Goal: Task Accomplishment & Management: Manage account settings

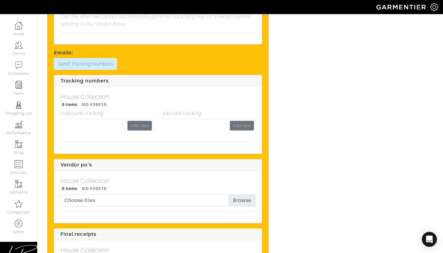
scroll to position [1516, 0]
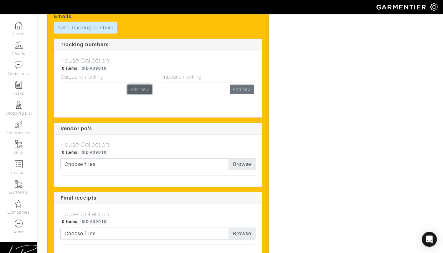
click at [135, 85] on link "Add new" at bounding box center [139, 90] width 24 height 10
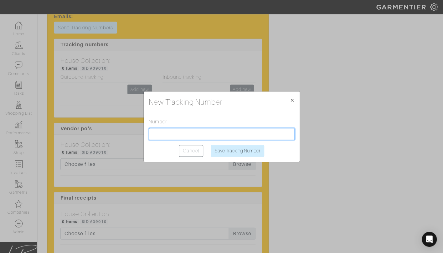
drag, startPoint x: 167, startPoint y: 133, endPoint x: 175, endPoint y: 137, distance: 8.5
click at [168, 134] on input "text" at bounding box center [222, 134] width 146 height 12
paste input "1Z2AX8350395200932"
type input "1Z2AX8350395200932"
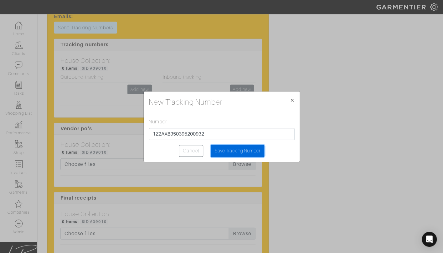
click at [224, 153] on input "Save Tracking Number" at bounding box center [237, 151] width 53 height 12
type input "Saving..."
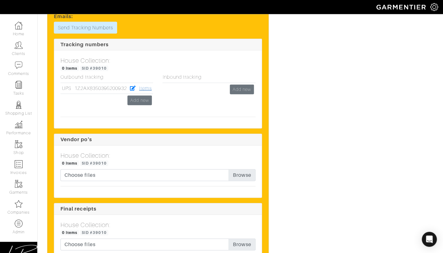
click at [149, 86] on link "Items" at bounding box center [145, 89] width 13 height 6
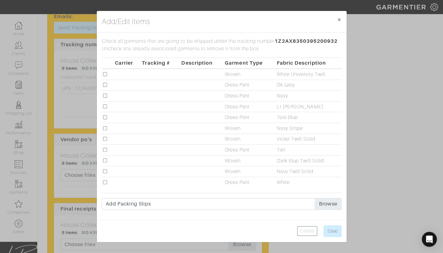
click at [105, 138] on input "checkbox" at bounding box center [105, 139] width 4 height 4
checkbox input "true"
click at [332, 234] on input "Save" at bounding box center [332, 232] width 18 height 12
type input "Save"
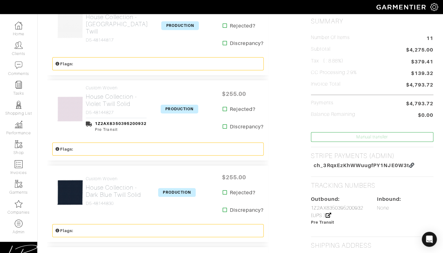
scroll to position [168, 0]
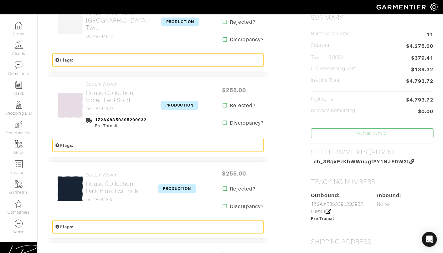
click at [170, 104] on span "PRODUCTION" at bounding box center [179, 105] width 38 height 9
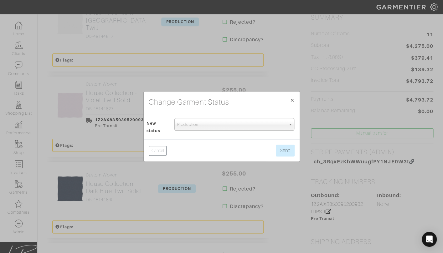
click at [182, 121] on span "Production" at bounding box center [231, 125] width 109 height 13
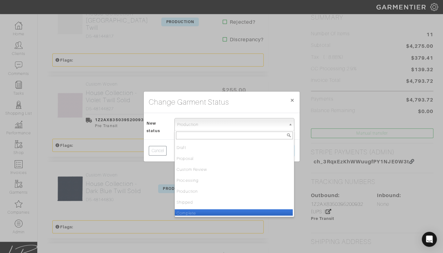
drag, startPoint x: 199, startPoint y: 211, endPoint x: 218, endPoint y: 194, distance: 25.8
click at [199, 211] on li "Complete" at bounding box center [234, 214] width 118 height 8
select select "Complete"
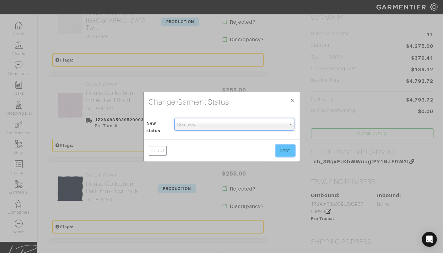
click at [281, 150] on button "Send" at bounding box center [285, 151] width 19 height 12
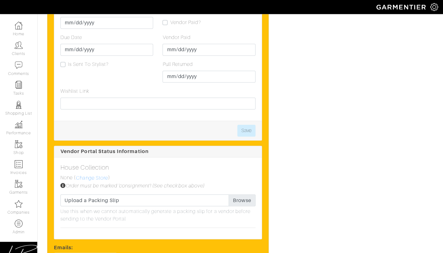
scroll to position [1347, 0]
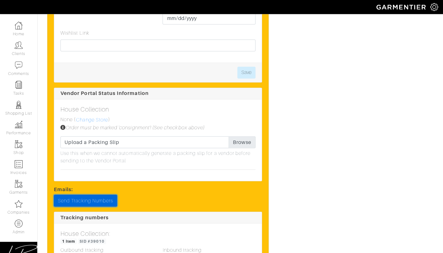
click at [109, 195] on link "Send Tracking Numbers" at bounding box center [85, 201] width 63 height 12
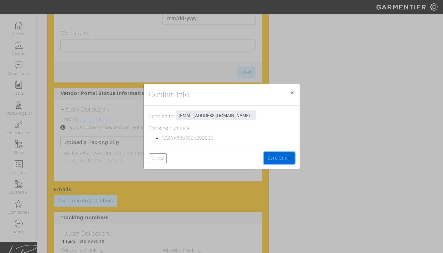
drag, startPoint x: 275, startPoint y: 153, endPoint x: 272, endPoint y: 152, distance: 3.5
click at [275, 153] on button "Send Email" at bounding box center [278, 158] width 31 height 12
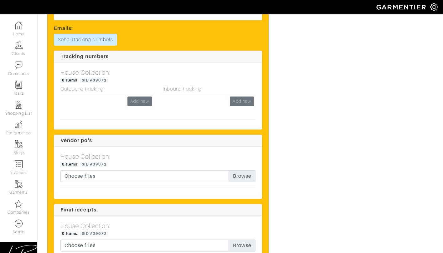
scroll to position [846, 0]
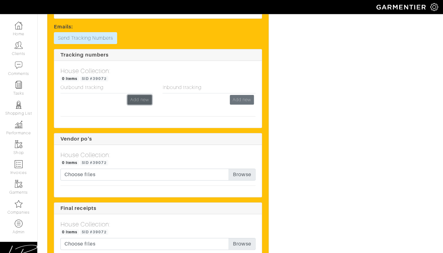
click at [132, 95] on link "Add new" at bounding box center [139, 100] width 24 height 10
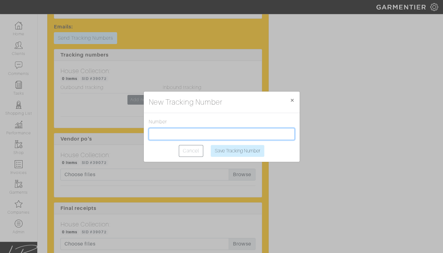
click at [176, 133] on input "text" at bounding box center [222, 134] width 146 height 12
paste input "1Z2AX8350395673548"
type input "1Z2AX8350395673548"
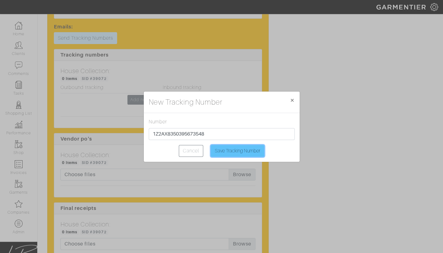
click at [228, 152] on input "Save Tracking Number" at bounding box center [237, 151] width 53 height 12
type input "Saving..."
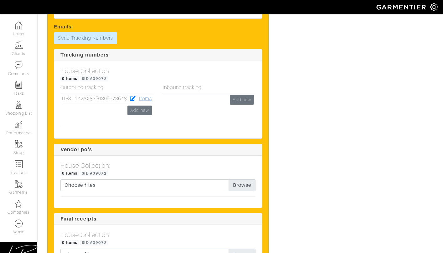
click at [148, 96] on link "Items" at bounding box center [145, 99] width 13 height 6
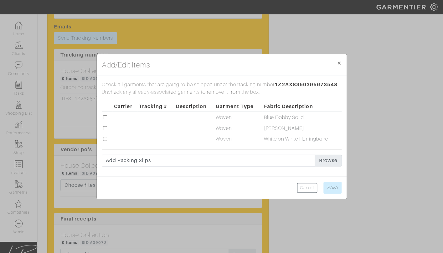
click at [105, 128] on input "checkbox" at bounding box center [105, 128] width 4 height 4
checkbox input "true"
click at [105, 117] on input "checkbox" at bounding box center [105, 117] width 4 height 4
checkbox input "true"
click at [332, 184] on input "Save" at bounding box center [332, 188] width 18 height 12
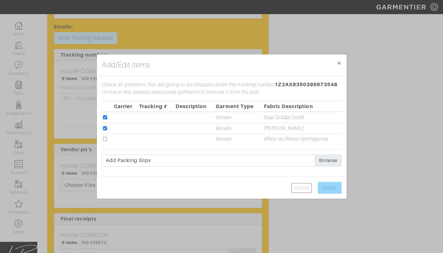
type input "Save"
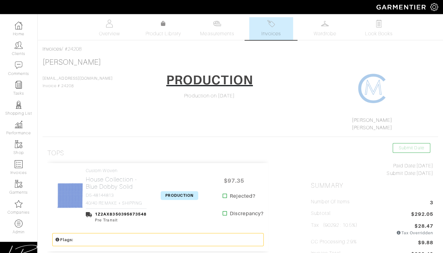
scroll to position [76, 0]
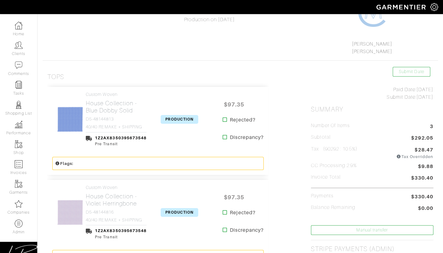
click at [164, 118] on span "PRODUCTION" at bounding box center [179, 119] width 38 height 9
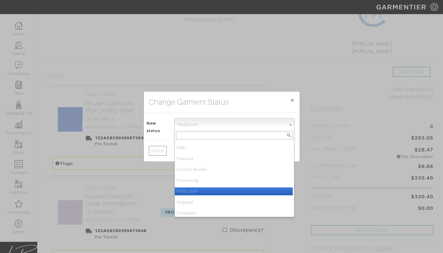
click at [183, 124] on span "Production" at bounding box center [231, 125] width 109 height 13
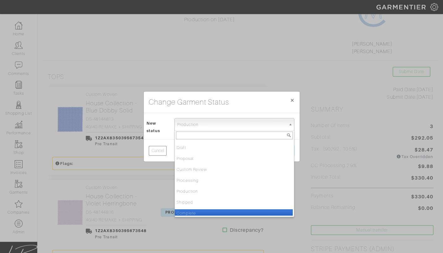
drag, startPoint x: 194, startPoint y: 210, endPoint x: 209, endPoint y: 193, distance: 23.0
click at [194, 210] on li "Complete" at bounding box center [234, 214] width 118 height 8
select select "Complete"
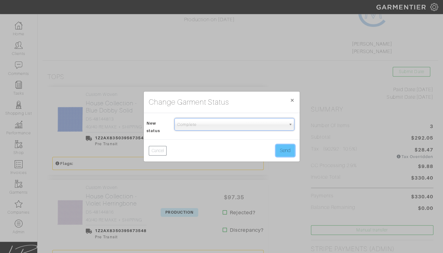
click at [281, 153] on button "Send" at bounding box center [285, 151] width 19 height 12
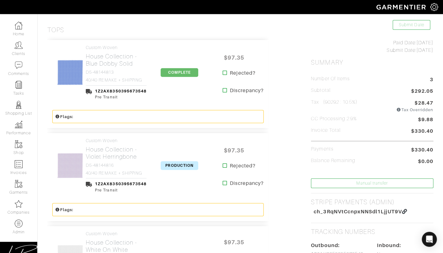
scroll to position [124, 0]
drag, startPoint x: 168, startPoint y: 165, endPoint x: 169, endPoint y: 162, distance: 3.9
click at [168, 165] on span "PRODUCTION" at bounding box center [179, 165] width 38 height 9
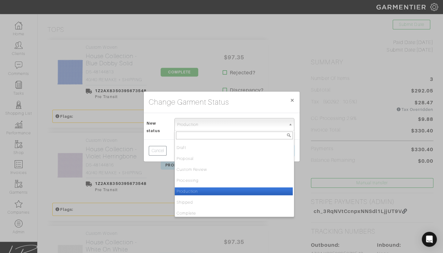
drag, startPoint x: 183, startPoint y: 127, endPoint x: 185, endPoint y: 146, distance: 18.5
click at [183, 128] on span "Production" at bounding box center [231, 125] width 109 height 13
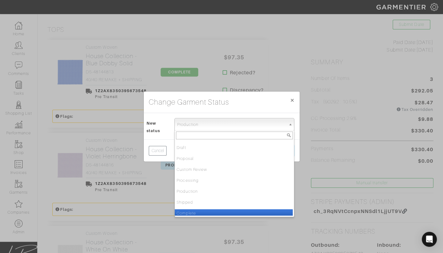
drag, startPoint x: 186, startPoint y: 213, endPoint x: 194, endPoint y: 204, distance: 11.8
click at [187, 212] on li "Complete" at bounding box center [234, 214] width 118 height 8
select select "Complete"
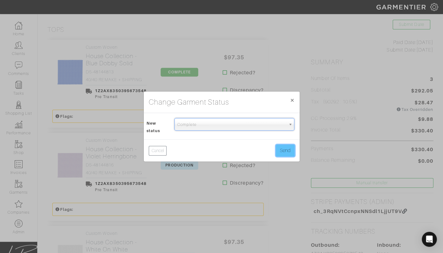
click at [284, 149] on button "Send" at bounding box center [285, 151] width 19 height 12
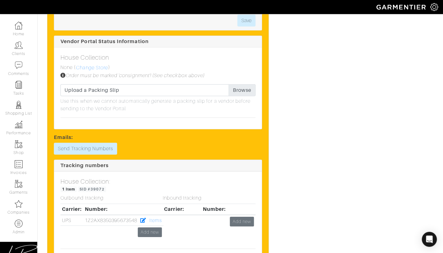
scroll to position [755, 0]
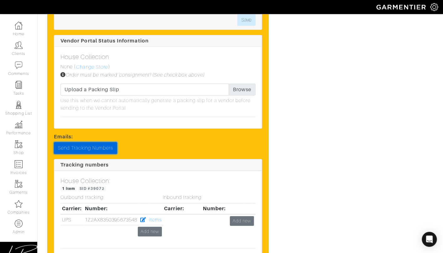
drag, startPoint x: 96, startPoint y: 138, endPoint x: 106, endPoint y: 141, distance: 10.7
click at [96, 142] on link "Send Tracking Numbers" at bounding box center [85, 148] width 63 height 12
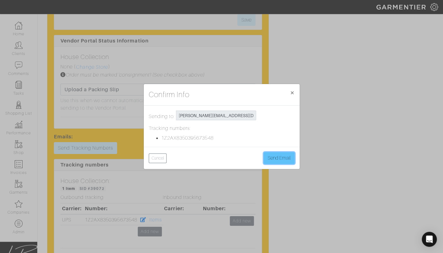
click at [273, 160] on button "Send Email" at bounding box center [278, 158] width 31 height 12
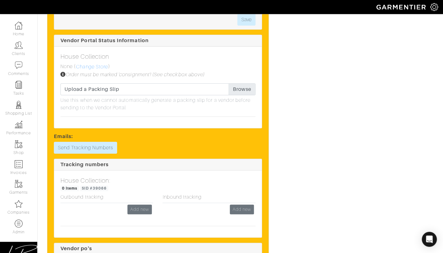
scroll to position [926, 0]
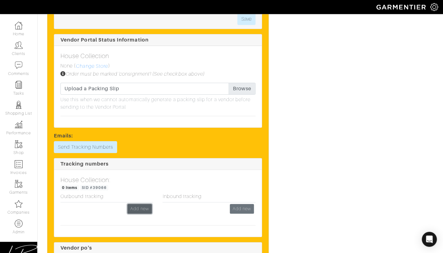
click at [134, 204] on link "Add new" at bounding box center [139, 209] width 24 height 10
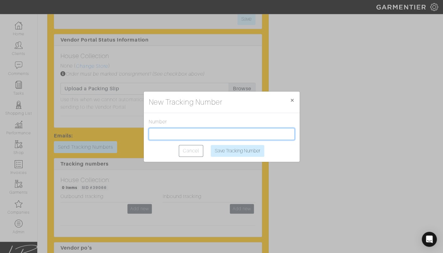
click at [163, 134] on input "text" at bounding box center [222, 134] width 146 height 12
paste input "1Z2AX8350397451159"
type input "1Z2AX8350397451159"
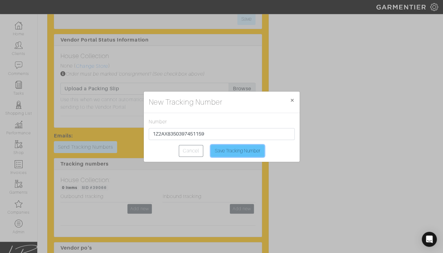
click at [225, 152] on input "Save Tracking Number" at bounding box center [237, 151] width 53 height 12
type input "Saving..."
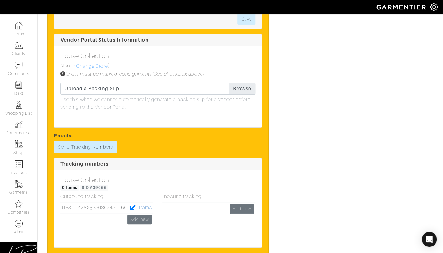
click at [145, 205] on link "Items" at bounding box center [145, 208] width 13 height 6
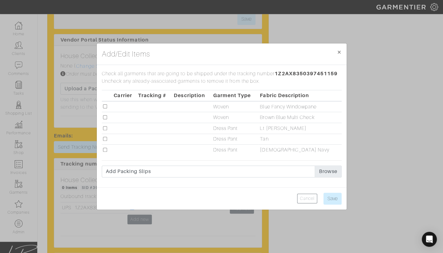
click at [105, 106] on input "checkbox" at bounding box center [105, 106] width 4 height 4
checkbox input "true"
click at [331, 196] on input "Save" at bounding box center [332, 199] width 18 height 12
type input "Save"
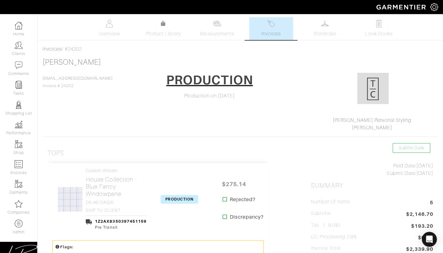
click at [187, 199] on span "PRODUCTION" at bounding box center [179, 199] width 38 height 9
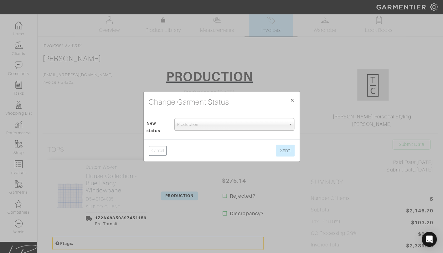
click at [210, 128] on span "Production" at bounding box center [231, 125] width 109 height 13
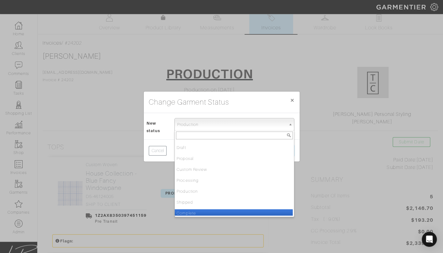
click at [208, 211] on li "Complete" at bounding box center [234, 214] width 118 height 8
select select "Complete"
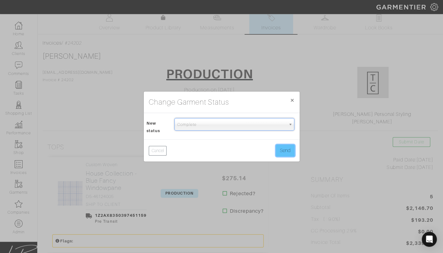
click at [289, 150] on button "Send" at bounding box center [285, 151] width 19 height 12
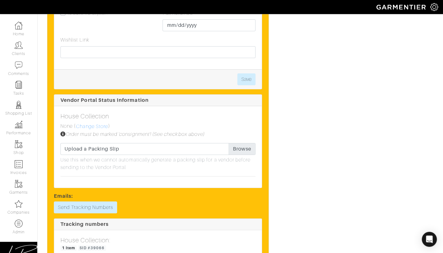
scroll to position [882, 0]
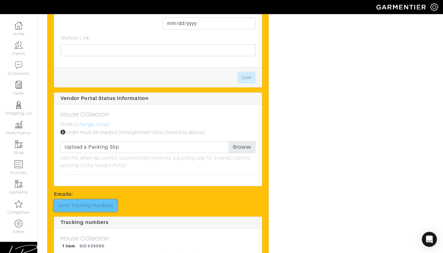
click at [106, 200] on link "Send Tracking Numbers" at bounding box center [85, 206] width 63 height 12
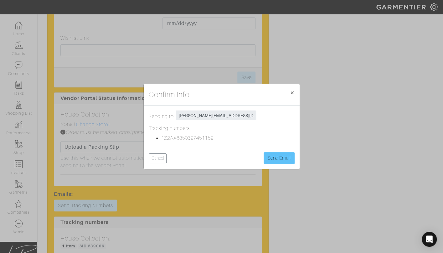
click at [294, 160] on div "Cancel Send Email" at bounding box center [222, 158] width 156 height 22
click at [284, 160] on button "Send Email" at bounding box center [278, 158] width 31 height 12
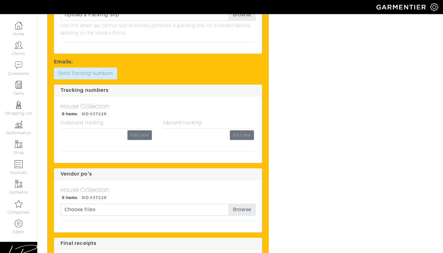
scroll to position [1151, 0]
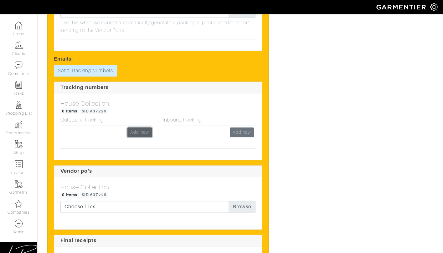
click at [135, 128] on link "Add new" at bounding box center [139, 133] width 24 height 10
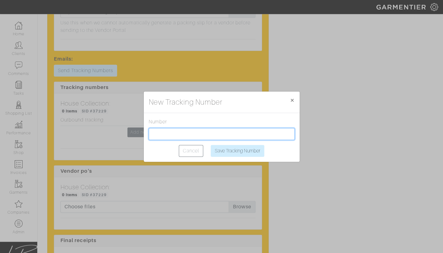
click at [171, 137] on input "text" at bounding box center [222, 134] width 146 height 12
paste input "1Z2AX8350398033760"
type input "1Z2AX8350398033760"
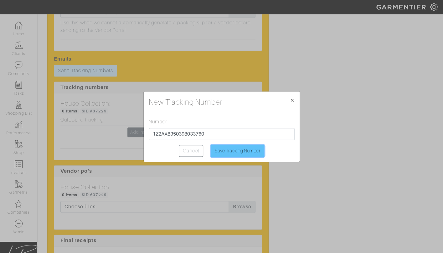
click at [227, 154] on input "Save Tracking Number" at bounding box center [237, 151] width 53 height 12
type input "Saving..."
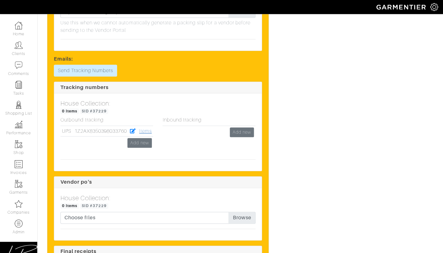
click at [147, 129] on link "Items" at bounding box center [145, 132] width 13 height 6
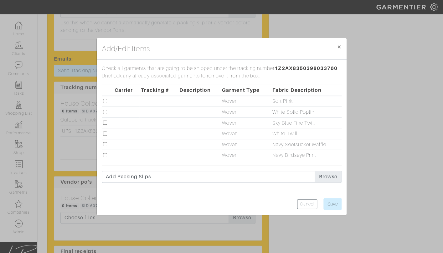
click at [105, 101] on input "checkbox" at bounding box center [105, 101] width 4 height 4
checkbox input "true"
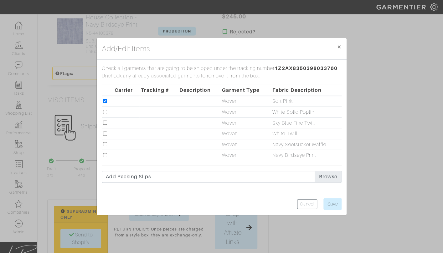
scroll to position [613, 0]
click at [105, 156] on input "checkbox" at bounding box center [105, 155] width 4 height 4
checkbox input "true"
click at [104, 134] on input "checkbox" at bounding box center [105, 134] width 4 height 4
checkbox input "true"
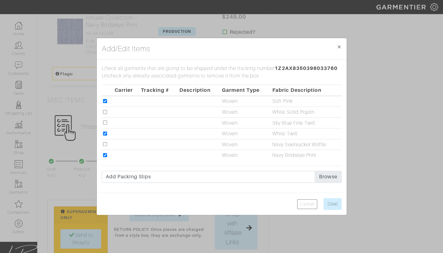
click at [104, 122] on input "checkbox" at bounding box center [105, 123] width 4 height 4
checkbox input "true"
click at [334, 201] on input "Save" at bounding box center [332, 204] width 18 height 12
type input "Save"
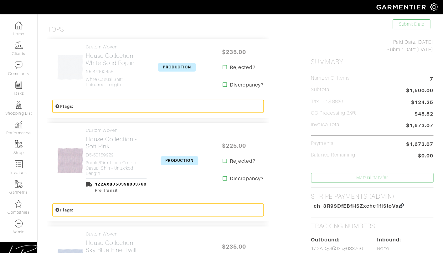
scroll to position [126, 0]
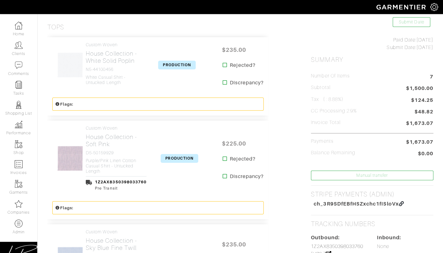
click at [166, 155] on span "PRODUCTION" at bounding box center [179, 158] width 38 height 9
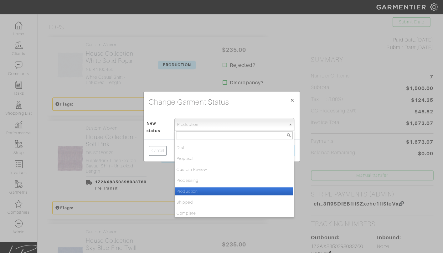
click at [180, 125] on span "Production" at bounding box center [231, 125] width 109 height 13
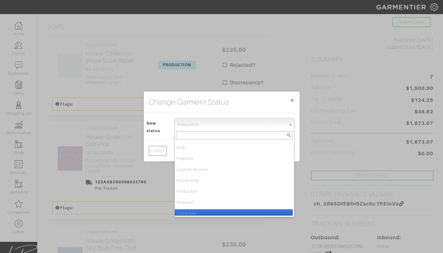
click at [183, 212] on li "Complete" at bounding box center [234, 214] width 118 height 8
select select "Complete"
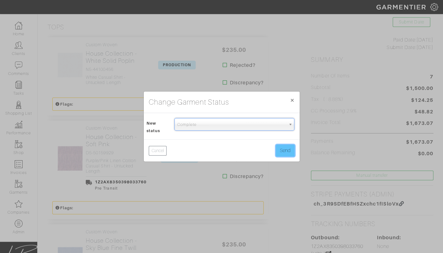
click at [279, 150] on button "Send" at bounding box center [285, 151] width 19 height 12
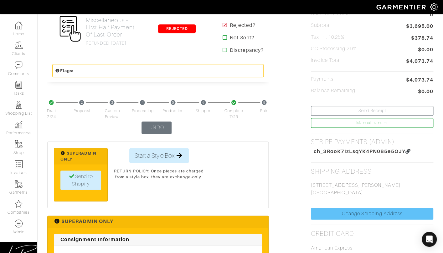
scroll to position [169, 0]
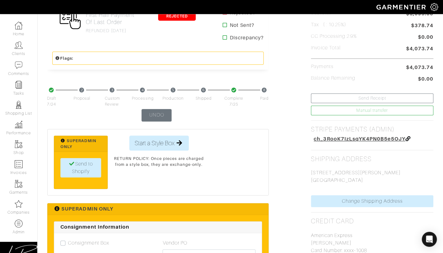
click at [336, 139] on span "ch_3RooK7IzLsqYK4PN0B5e5OJY" at bounding box center [358, 139] width 91 height 6
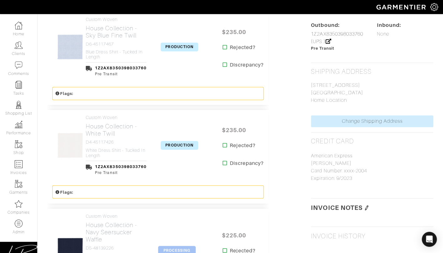
scroll to position [348, 0]
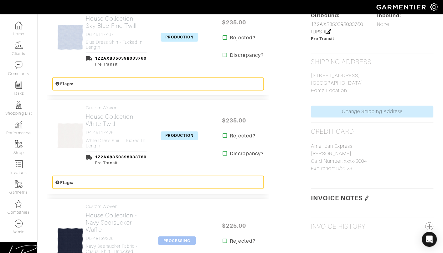
click at [175, 40] on span "PRODUCTION" at bounding box center [179, 37] width 38 height 9
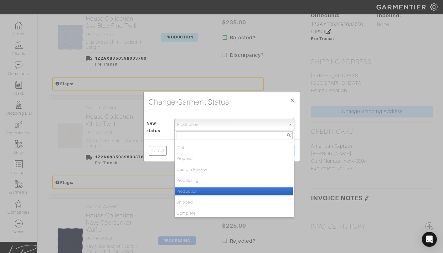
click at [191, 124] on span "Production" at bounding box center [231, 125] width 109 height 13
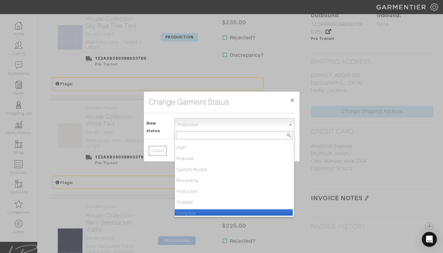
click at [194, 211] on li "Complete" at bounding box center [234, 214] width 118 height 8
select select "Complete"
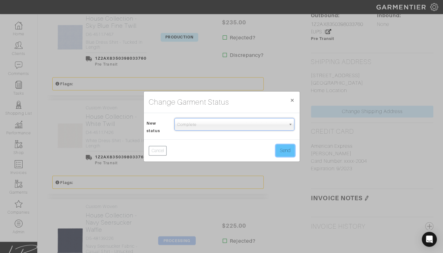
click at [284, 150] on button "Send" at bounding box center [285, 151] width 19 height 12
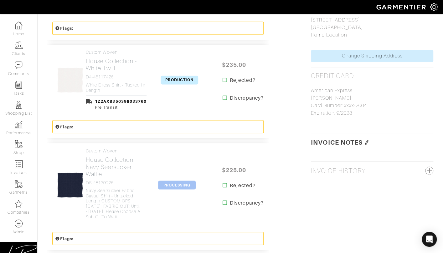
scroll to position [406, 0]
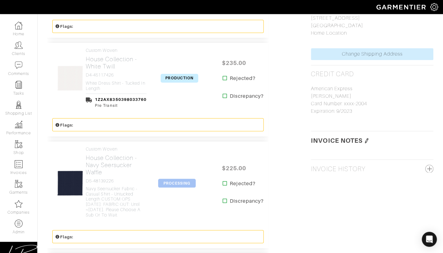
click at [182, 80] on span "PRODUCTION" at bounding box center [179, 78] width 38 height 9
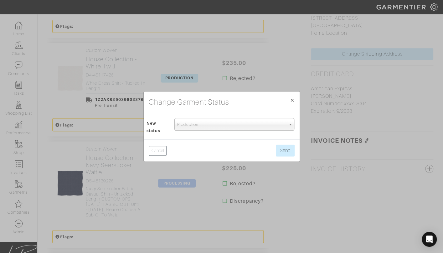
drag, startPoint x: 191, startPoint y: 121, endPoint x: 192, endPoint y: 141, distance: 20.1
click at [191, 122] on span "Production" at bounding box center [231, 125] width 109 height 13
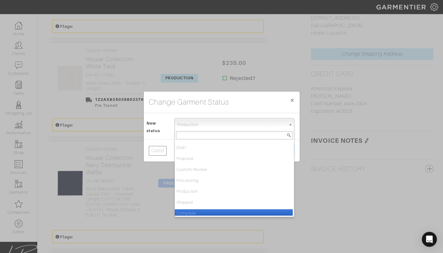
drag, startPoint x: 195, startPoint y: 213, endPoint x: 223, endPoint y: 182, distance: 41.6
click at [195, 213] on li "Complete" at bounding box center [234, 214] width 118 height 8
select select "Complete"
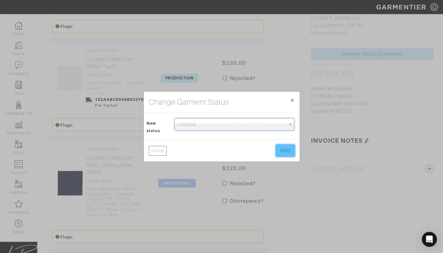
click at [282, 149] on button "Send" at bounding box center [285, 151] width 19 height 12
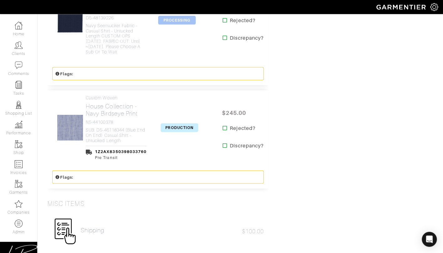
scroll to position [570, 0]
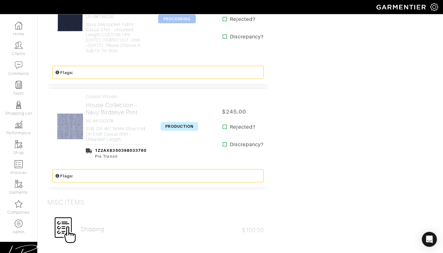
click at [169, 125] on span "PRODUCTION" at bounding box center [179, 126] width 38 height 9
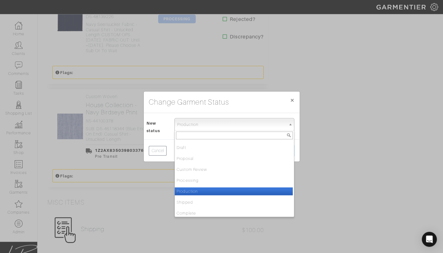
click at [191, 123] on span "Production" at bounding box center [231, 125] width 109 height 13
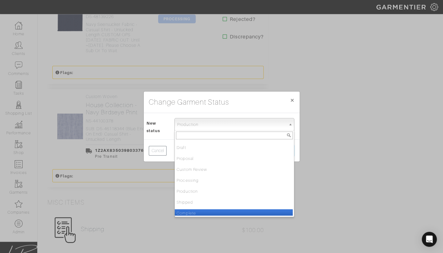
click at [183, 212] on li "Complete" at bounding box center [234, 214] width 118 height 8
select select "Complete"
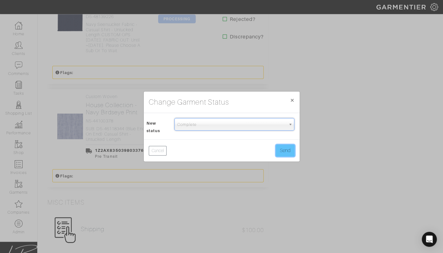
click at [288, 151] on button "Send" at bounding box center [285, 151] width 19 height 12
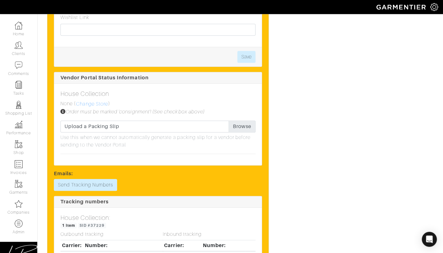
scroll to position [1214, 0]
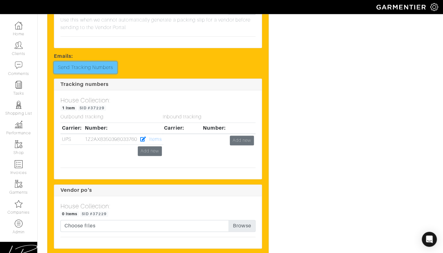
click at [97, 62] on link "Send Tracking Numbers" at bounding box center [85, 68] width 63 height 12
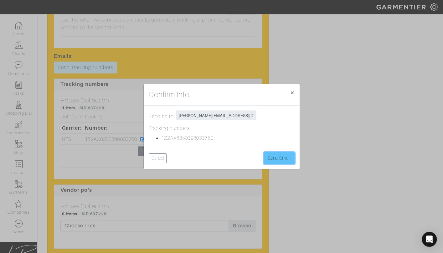
click at [282, 156] on button "Send Email" at bounding box center [278, 158] width 31 height 12
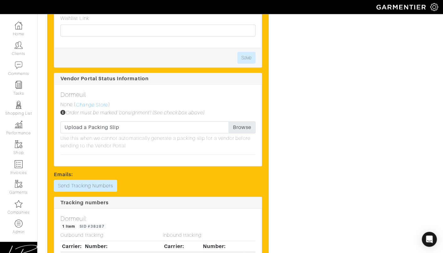
scroll to position [799, 0]
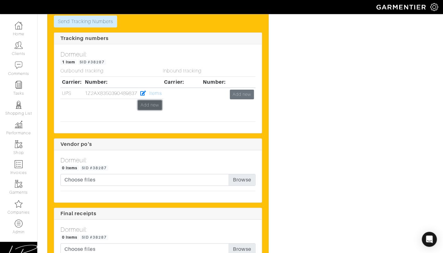
click at [154, 100] on link "Add new" at bounding box center [150, 105] width 24 height 10
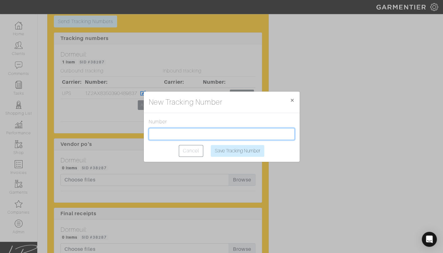
paste input "1Z2AX8350393170102"
drag, startPoint x: 168, startPoint y: 134, endPoint x: 203, endPoint y: 144, distance: 36.0
click at [169, 135] on input "1Z2AX8350393170102" at bounding box center [222, 134] width 146 height 12
type input "1Z2AX8350393170102"
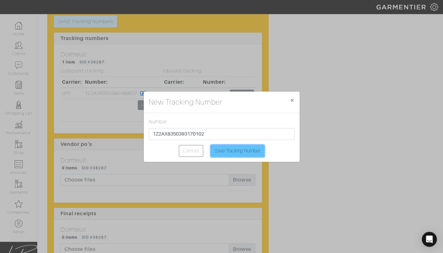
click at [237, 152] on input "Save Tracking Number" at bounding box center [237, 151] width 53 height 12
type input "Saving..."
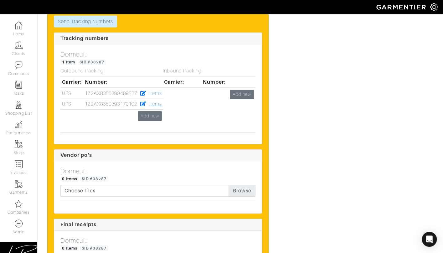
click at [157, 101] on link "Items" at bounding box center [155, 104] width 13 height 6
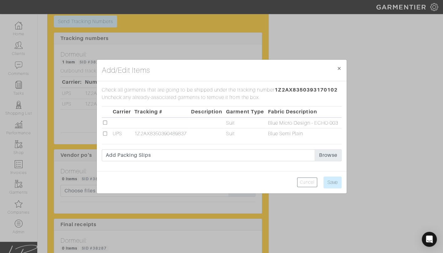
drag, startPoint x: 105, startPoint y: 123, endPoint x: 122, endPoint y: 127, distance: 17.8
click at [105, 123] on input "checkbox" at bounding box center [105, 123] width 4 height 4
checkbox input "true"
click at [333, 179] on input "Save" at bounding box center [332, 183] width 18 height 12
type input "Save"
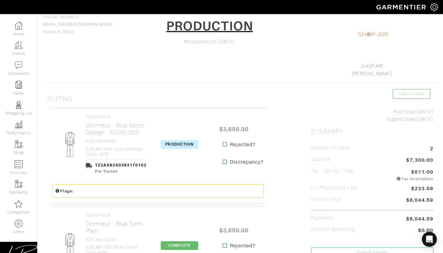
scroll to position [59, 0]
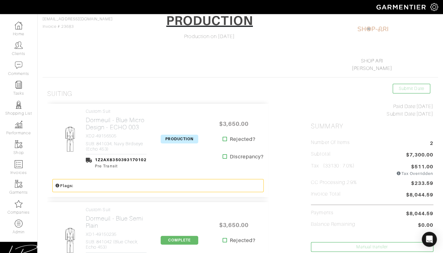
click at [172, 139] on span "PRODUCTION" at bounding box center [179, 139] width 38 height 9
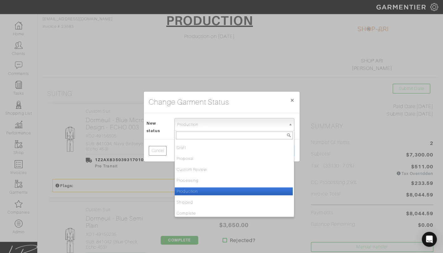
drag, startPoint x: 177, startPoint y: 122, endPoint x: 180, endPoint y: 142, distance: 20.0
click at [177, 123] on span "Production" at bounding box center [231, 125] width 109 height 13
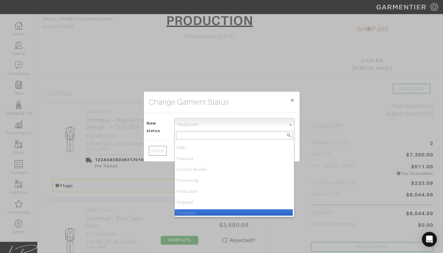
click at [195, 211] on li "Complete" at bounding box center [234, 214] width 118 height 8
select select "Complete"
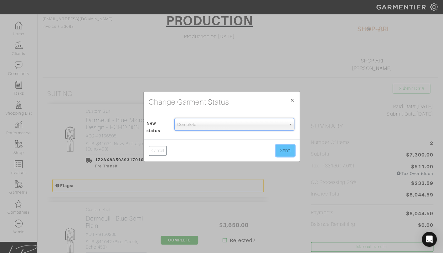
drag, startPoint x: 283, startPoint y: 155, endPoint x: 280, endPoint y: 155, distance: 3.4
click at [283, 155] on button "Send" at bounding box center [285, 151] width 19 height 12
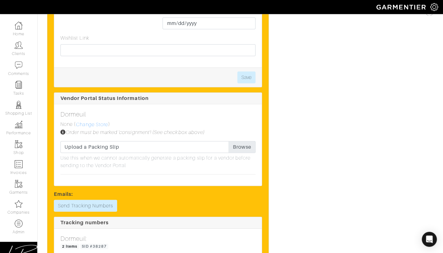
scroll to position [624, 0]
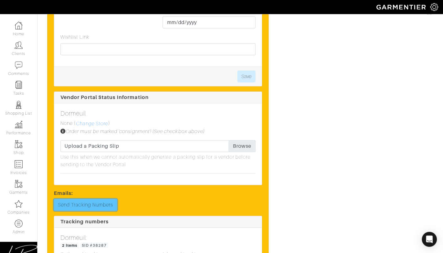
click at [83, 199] on link "Send Tracking Numbers" at bounding box center [85, 205] width 63 height 12
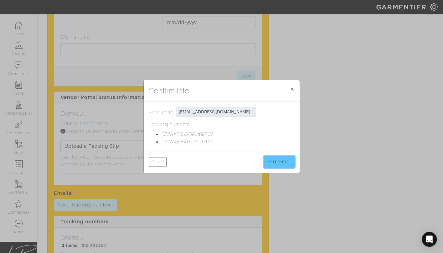
click at [282, 160] on button "Send Email" at bounding box center [278, 162] width 31 height 12
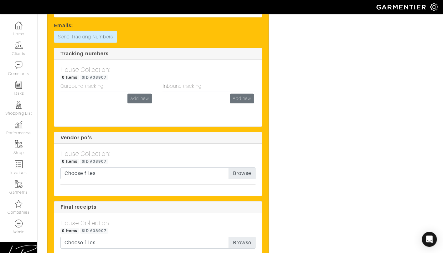
scroll to position [756, 0]
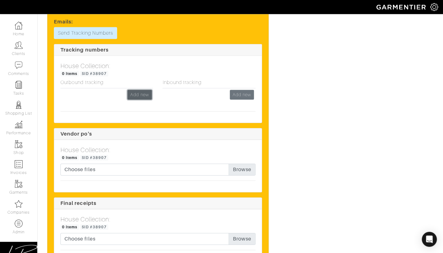
click at [138, 90] on link "Add new" at bounding box center [139, 95] width 24 height 10
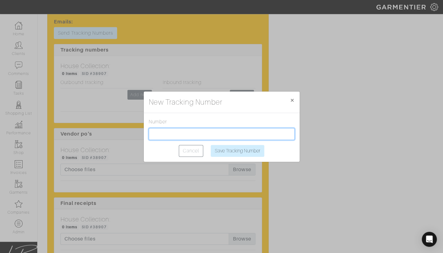
click at [181, 133] on input "text" at bounding box center [222, 134] width 146 height 12
paste input "1Z2AX8350395679042"
type input "1Z2AX8350395679042"
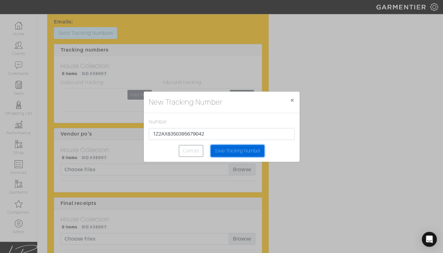
click at [221, 153] on input "Save Tracking Number" at bounding box center [237, 151] width 53 height 12
type input "Saving..."
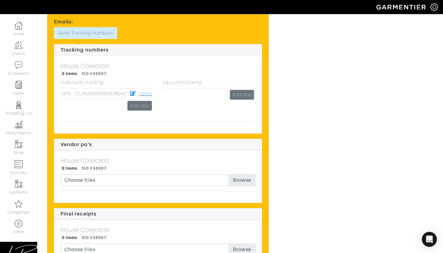
click at [147, 91] on link "Items" at bounding box center [145, 94] width 13 height 6
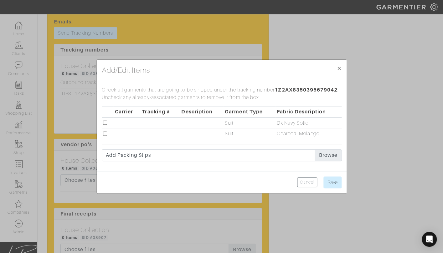
click at [102, 123] on td at bounding box center [108, 123] width 12 height 11
click at [105, 122] on input "checkbox" at bounding box center [105, 123] width 4 height 4
checkbox input "true"
click at [332, 180] on input "Save" at bounding box center [332, 183] width 18 height 12
type input "Save"
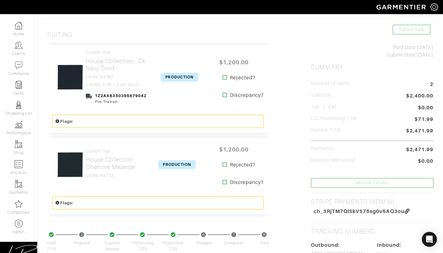
scroll to position [121, 0]
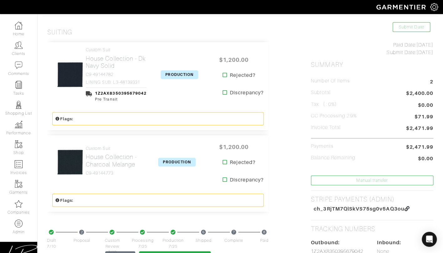
click at [175, 73] on span "PRODUCTION" at bounding box center [179, 74] width 38 height 9
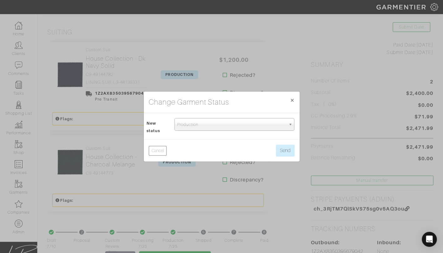
drag, startPoint x: 187, startPoint y: 127, endPoint x: 188, endPoint y: 133, distance: 5.7
click at [187, 128] on span "Production" at bounding box center [231, 125] width 109 height 13
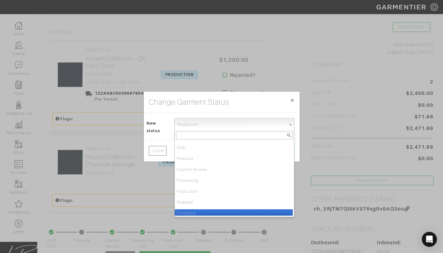
click at [193, 215] on li "Complete" at bounding box center [234, 214] width 118 height 8
select select "Complete"
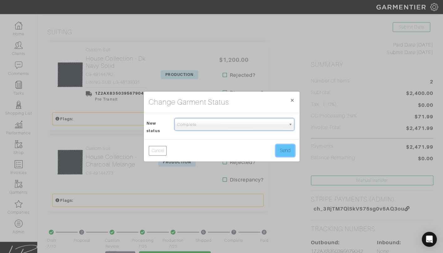
click at [278, 149] on button "Send" at bounding box center [285, 151] width 19 height 12
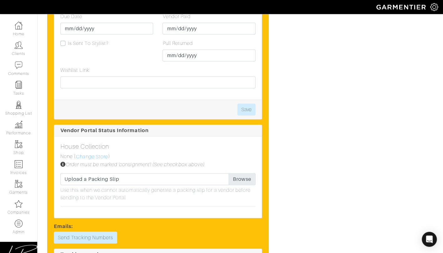
scroll to position [563, 0]
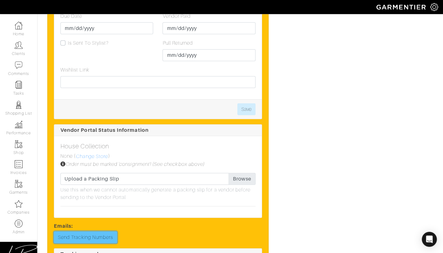
click at [90, 232] on link "Send Tracking Numbers" at bounding box center [85, 238] width 63 height 12
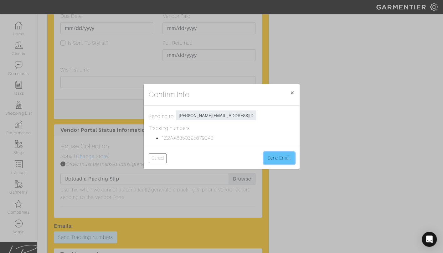
click at [267, 157] on button "Send Email" at bounding box center [278, 158] width 31 height 12
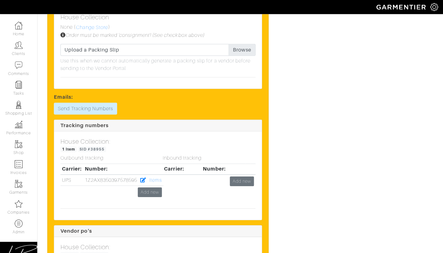
scroll to position [713, 0]
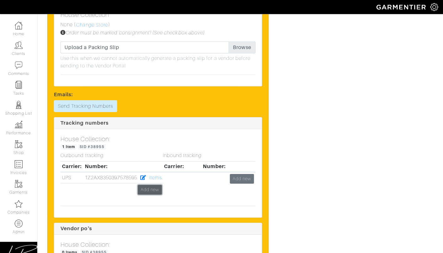
click at [156, 185] on link "Add new" at bounding box center [150, 190] width 24 height 10
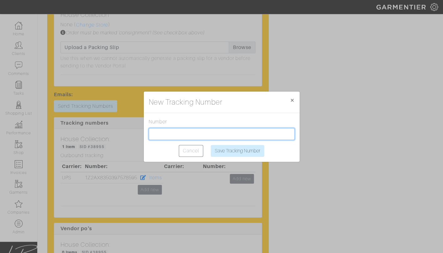
click at [195, 131] on input "text" at bounding box center [222, 134] width 146 height 12
paste input "1Z2AX8350394995925"
type input "1Z2AX8350394995925"
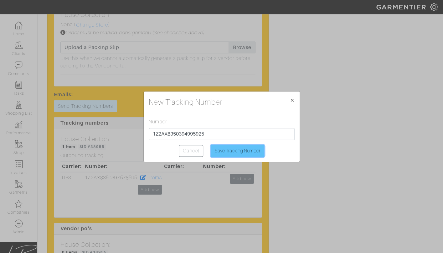
click at [224, 151] on input "Save Tracking Number" at bounding box center [237, 151] width 53 height 12
type input "Saving..."
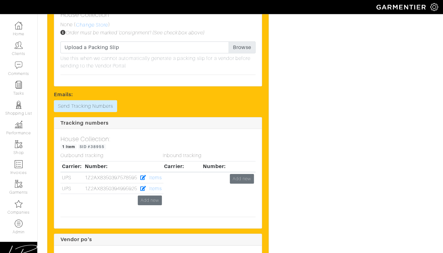
click at [159, 179] on div "Inbound tracking Carrier: Number: Add new" at bounding box center [209, 182] width 102 height 59
click at [157, 186] on link "Items" at bounding box center [155, 189] width 13 height 6
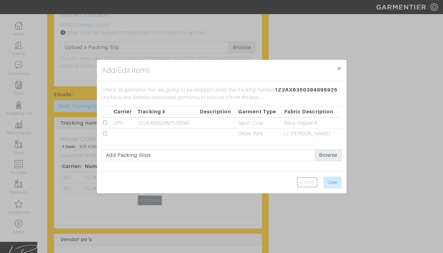
drag, startPoint x: 106, startPoint y: 133, endPoint x: 112, endPoint y: 133, distance: 6.0
click at [106, 133] on input "checkbox" at bounding box center [105, 134] width 4 height 4
checkbox input "true"
click at [329, 184] on input "Save" at bounding box center [332, 183] width 18 height 12
type input "Save"
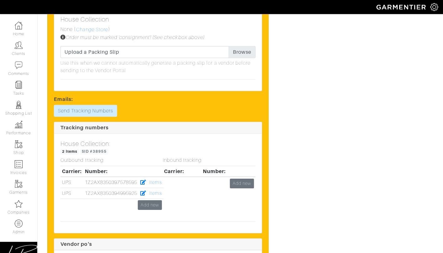
scroll to position [0, 0]
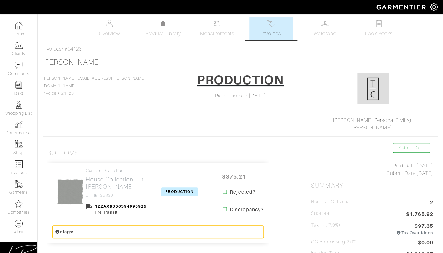
click at [179, 190] on span "PRODUCTION" at bounding box center [179, 192] width 38 height 9
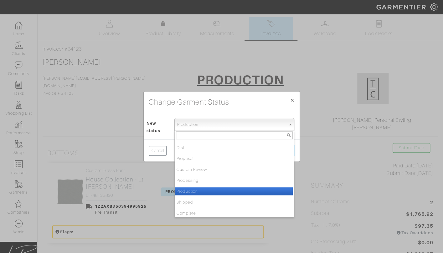
drag, startPoint x: 196, startPoint y: 126, endPoint x: 196, endPoint y: 132, distance: 5.3
click at [196, 127] on span "Production" at bounding box center [231, 125] width 109 height 13
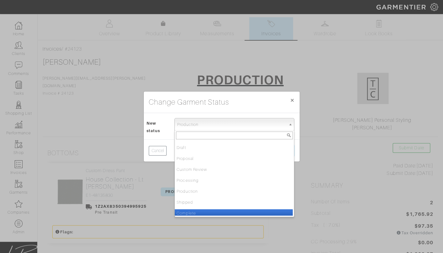
click at [203, 211] on li "Complete" at bounding box center [234, 214] width 118 height 8
select select "Complete"
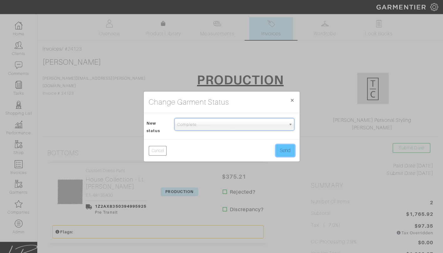
click at [288, 151] on button "Send" at bounding box center [285, 151] width 19 height 12
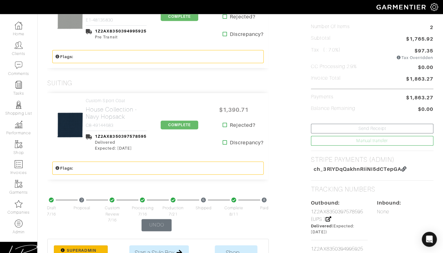
scroll to position [177, 0]
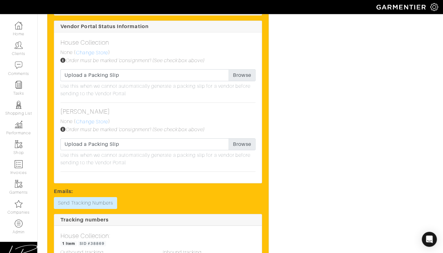
scroll to position [845, 0]
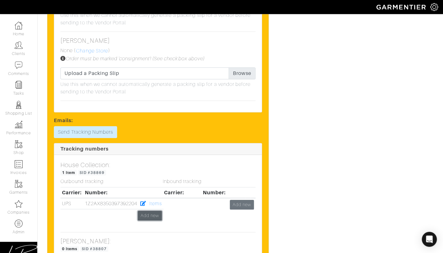
click at [150, 211] on link "Add new" at bounding box center [150, 216] width 24 height 10
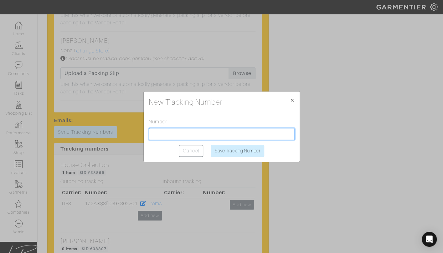
click at [176, 136] on input "text" at bounding box center [222, 134] width 146 height 12
paste input "1Z2AX8350393067340"
type input "1Z2AX8350393067340"
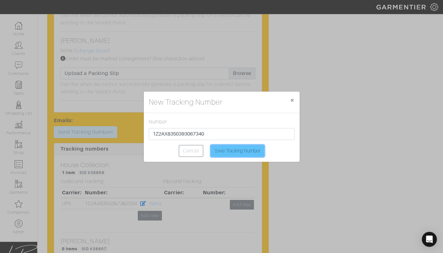
click at [227, 154] on input "Save Tracking Number" at bounding box center [237, 151] width 53 height 12
type input "Saving..."
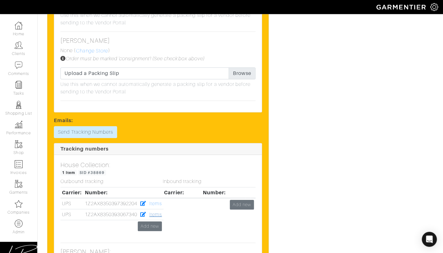
drag, startPoint x: 160, startPoint y: 205, endPoint x: 152, endPoint y: 202, distance: 8.2
click at [160, 205] on div "Inbound tracking Carrier: Number: Add new" at bounding box center [209, 208] width 102 height 59
click at [154, 212] on link "Items" at bounding box center [155, 215] width 13 height 6
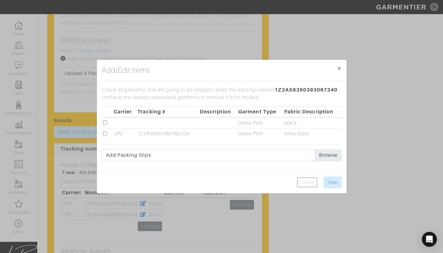
click at [104, 121] on input "checkbox" at bounding box center [105, 123] width 4 height 4
checkbox input "true"
click at [336, 184] on input "Save" at bounding box center [332, 183] width 18 height 12
type input "Save"
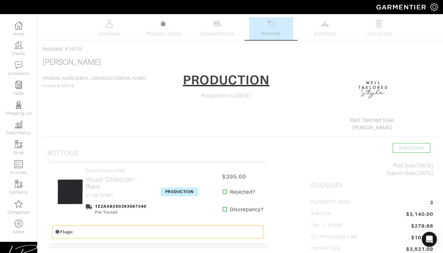
drag, startPoint x: 175, startPoint y: 192, endPoint x: 168, endPoint y: 177, distance: 16.1
click at [175, 192] on span "PRODUCTION" at bounding box center [179, 192] width 38 height 9
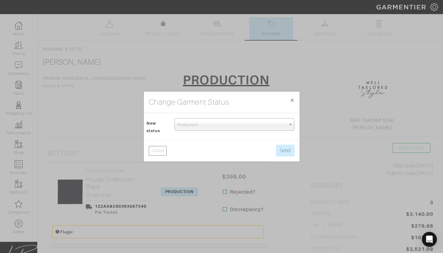
click at [185, 122] on span "Production" at bounding box center [231, 125] width 109 height 13
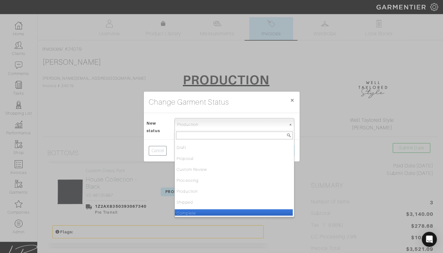
click at [188, 213] on li "Complete" at bounding box center [234, 214] width 118 height 8
select select "Complete"
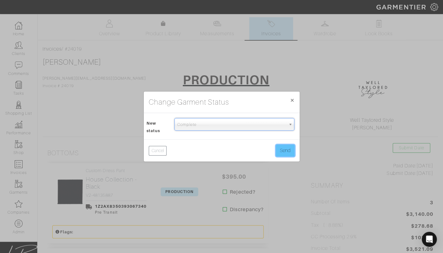
drag, startPoint x: 286, startPoint y: 149, endPoint x: 281, endPoint y: 150, distance: 5.7
click at [286, 149] on button "Send" at bounding box center [285, 151] width 19 height 12
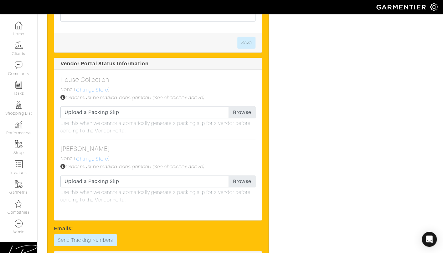
scroll to position [741, 0]
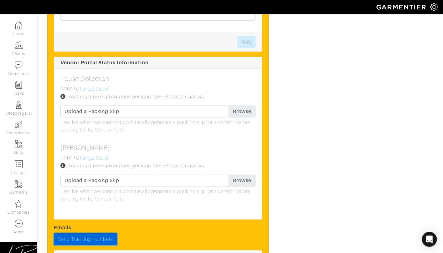
click at [92, 234] on link "Send Tracking Numbers" at bounding box center [85, 240] width 63 height 12
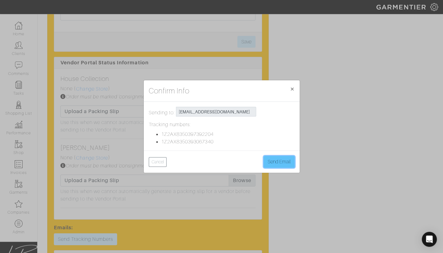
click at [278, 164] on button "Send Email" at bounding box center [278, 162] width 31 height 12
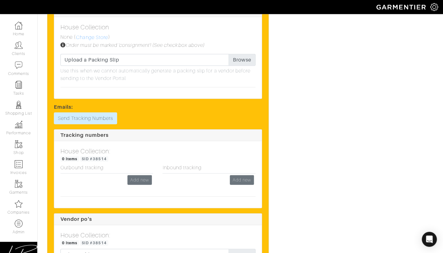
scroll to position [594, 0]
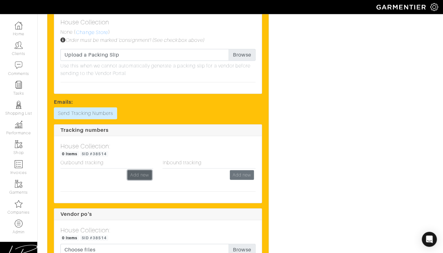
click at [141, 170] on link "Add new" at bounding box center [139, 175] width 24 height 10
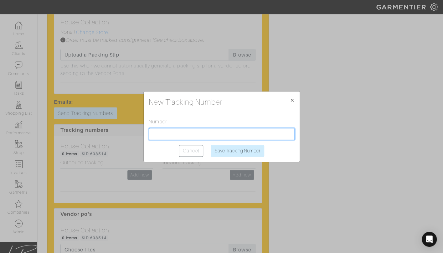
click at [171, 132] on input "text" at bounding box center [222, 134] width 146 height 12
paste input "1Z2AX8350393067340"
type input "1Z2AX8350393067340"
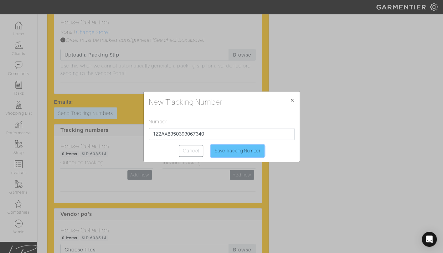
click at [224, 150] on input "Save Tracking Number" at bounding box center [237, 151] width 53 height 12
type input "Saving..."
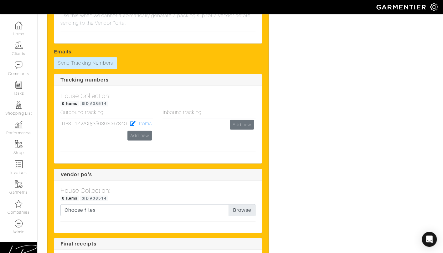
scroll to position [647, 0]
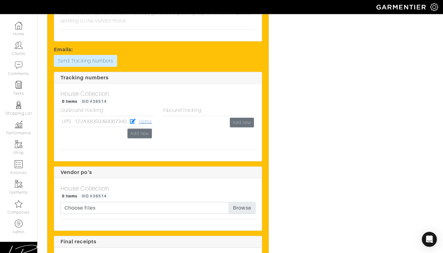
click at [142, 119] on link "Items" at bounding box center [145, 122] width 13 height 6
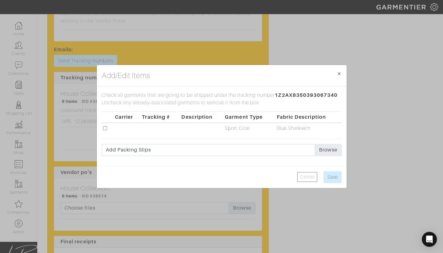
drag, startPoint x: 104, startPoint y: 127, endPoint x: 110, endPoint y: 127, distance: 5.3
click at [106, 127] on input "checkbox" at bounding box center [105, 128] width 4 height 4
checkbox input "true"
click at [332, 175] on input "Save" at bounding box center [332, 177] width 18 height 12
type input "Save"
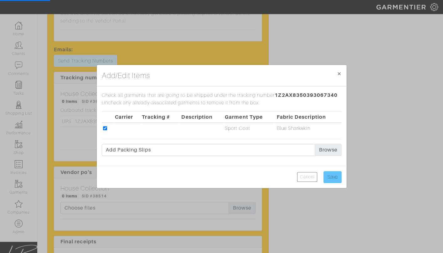
scroll to position [0, 0]
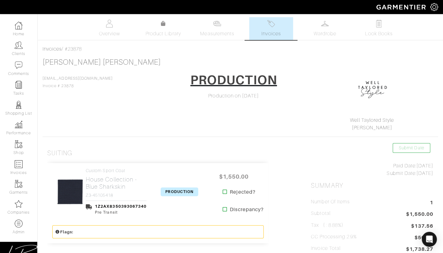
click at [185, 189] on span "PRODUCTION" at bounding box center [179, 192] width 38 height 9
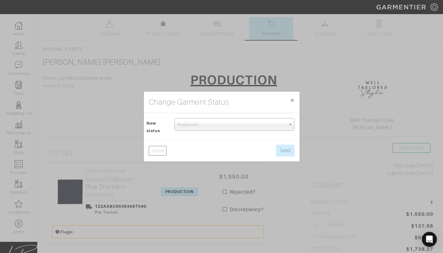
click at [201, 128] on span "Production" at bounding box center [231, 125] width 109 height 13
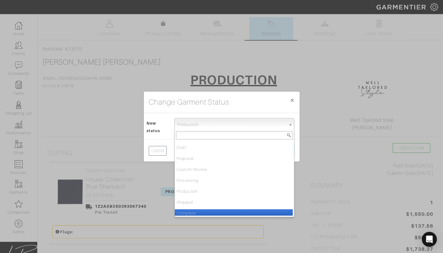
drag, startPoint x: 207, startPoint y: 210, endPoint x: 223, endPoint y: 197, distance: 20.9
click at [208, 210] on li "Complete" at bounding box center [234, 214] width 118 height 8
select select "Complete"
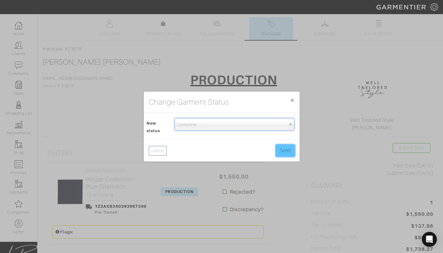
click at [280, 152] on button "Send" at bounding box center [285, 151] width 19 height 12
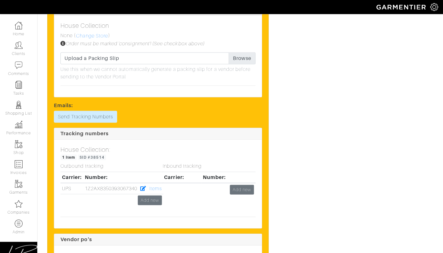
scroll to position [595, 0]
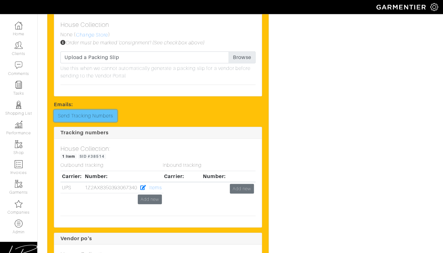
click at [96, 110] on link "Send Tracking Numbers" at bounding box center [85, 116] width 63 height 12
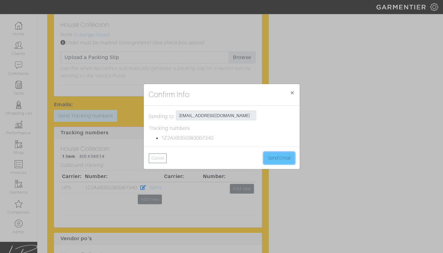
click at [268, 156] on button "Send Email" at bounding box center [278, 158] width 31 height 12
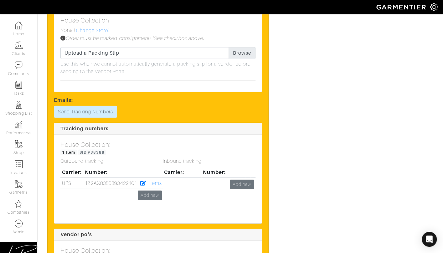
scroll to position [697, 0]
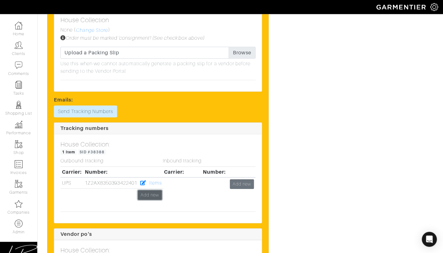
click at [147, 190] on link "Add new" at bounding box center [150, 195] width 24 height 10
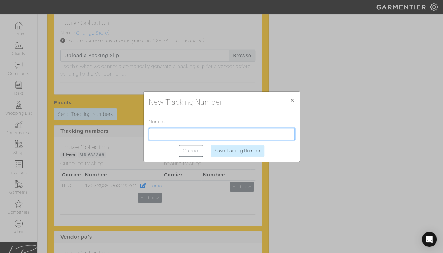
scroll to position [693, 0]
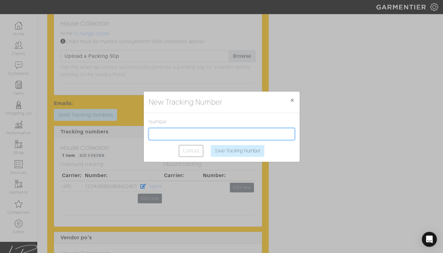
click at [184, 130] on input "text" at bounding box center [222, 134] width 146 height 12
paste input "1Z2AX8350391432369"
type input "1Z2AX8350391432369"
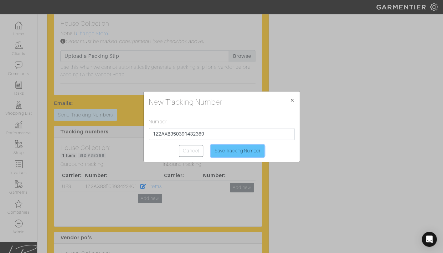
click at [223, 147] on input "Save Tracking Number" at bounding box center [237, 151] width 53 height 12
type input "Saving..."
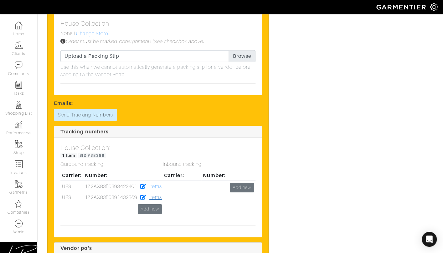
click at [156, 195] on link "Items" at bounding box center [155, 198] width 13 height 6
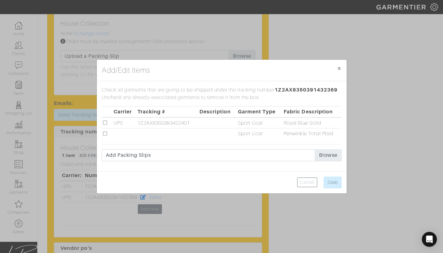
click at [104, 134] on input "checkbox" at bounding box center [105, 134] width 4 height 4
checkbox input "true"
click at [325, 182] on input "Save" at bounding box center [332, 183] width 18 height 12
type input "Save"
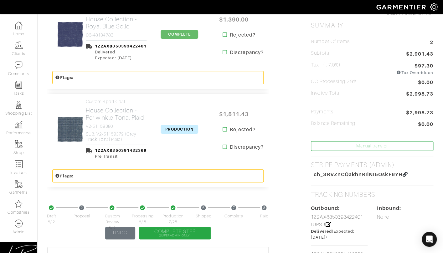
scroll to position [161, 0]
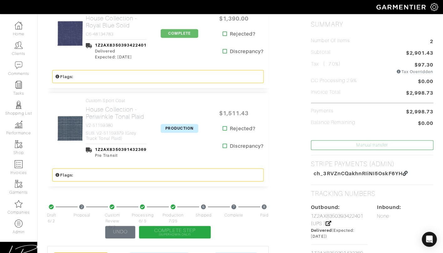
click at [178, 127] on span "PRODUCTION" at bounding box center [179, 128] width 38 height 9
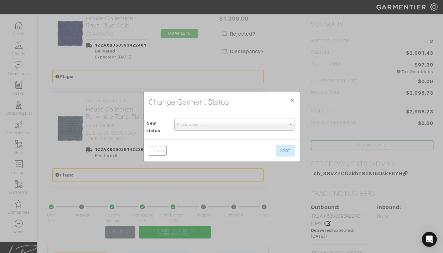
click at [178, 127] on span "Production" at bounding box center [231, 125] width 109 height 13
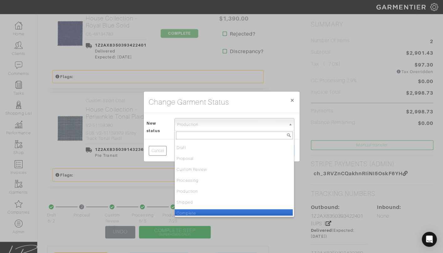
drag, startPoint x: 190, startPoint y: 214, endPoint x: 195, endPoint y: 206, distance: 8.9
click at [190, 213] on li "Complete" at bounding box center [234, 214] width 118 height 8
select select "Complete"
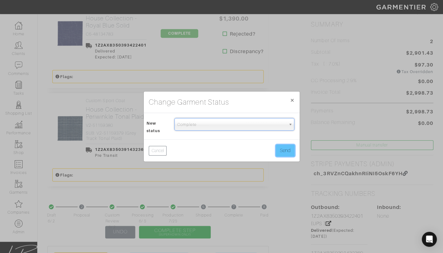
click at [277, 147] on button "Send" at bounding box center [285, 151] width 19 height 12
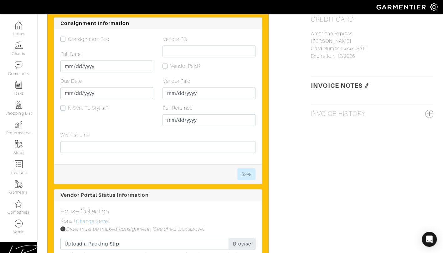
scroll to position [656, 0]
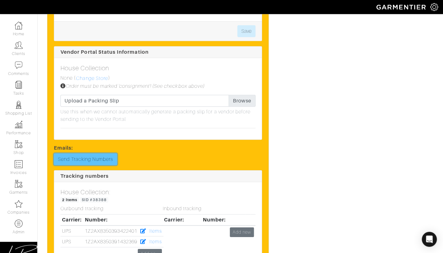
click at [103, 154] on link "Send Tracking Numbers" at bounding box center [85, 160] width 63 height 12
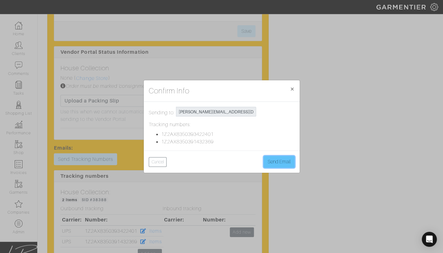
click at [282, 157] on button "Send Email" at bounding box center [278, 162] width 31 height 12
